Goal: Browse casually

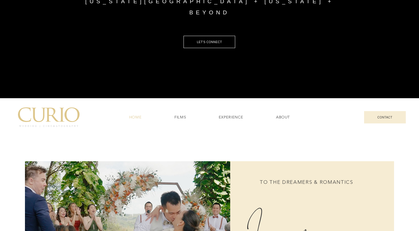
scroll to position [133, 0]
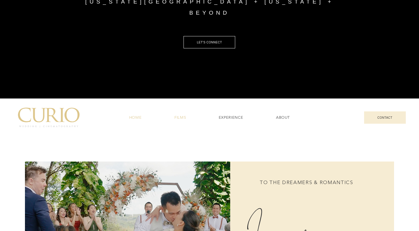
click at [182, 118] on span "FILMS" at bounding box center [179, 117] width 11 height 5
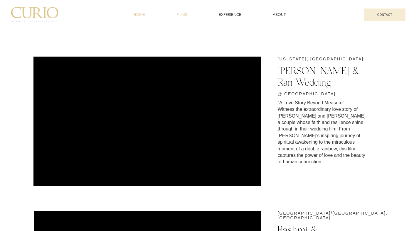
click at [144, 14] on span "HOME" at bounding box center [139, 14] width 12 height 5
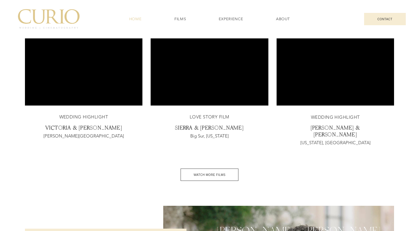
scroll to position [1101, 0]
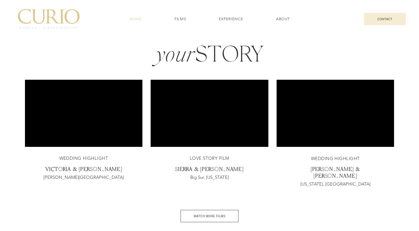
click at [332, 160] on span "WEDDING HIGHLIGHT" at bounding box center [335, 159] width 49 height 6
click at [333, 181] on p "[US_STATE], [GEOGRAPHIC_DATA]" at bounding box center [335, 184] width 100 height 6
